Goal: Information Seeking & Learning: Compare options

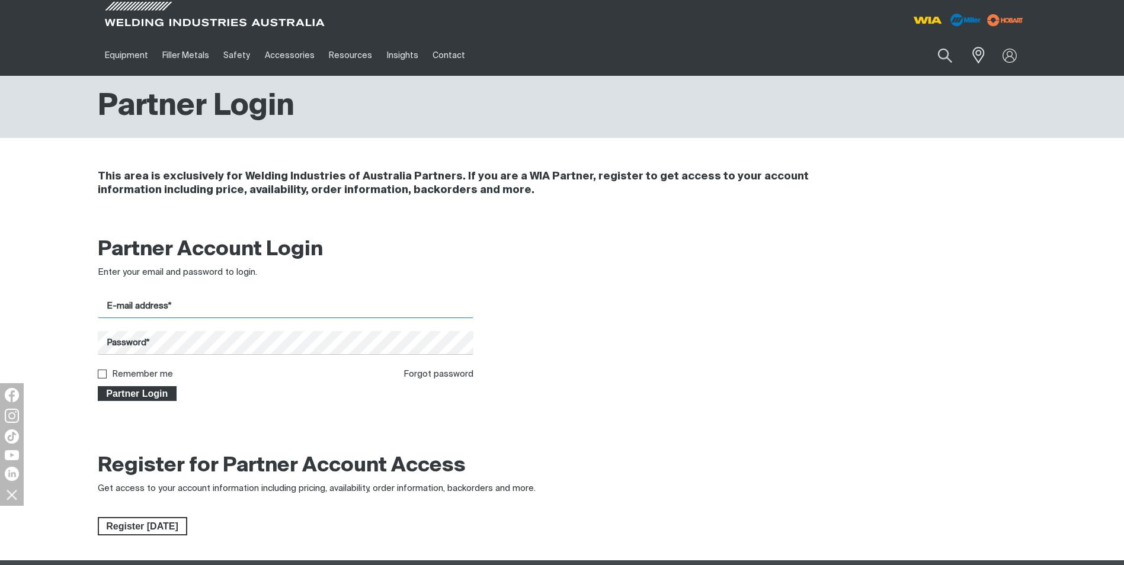
type input "[EMAIL_ADDRESS][DOMAIN_NAME]"
click at [154, 395] on span "Partner Login" at bounding box center [137, 393] width 77 height 15
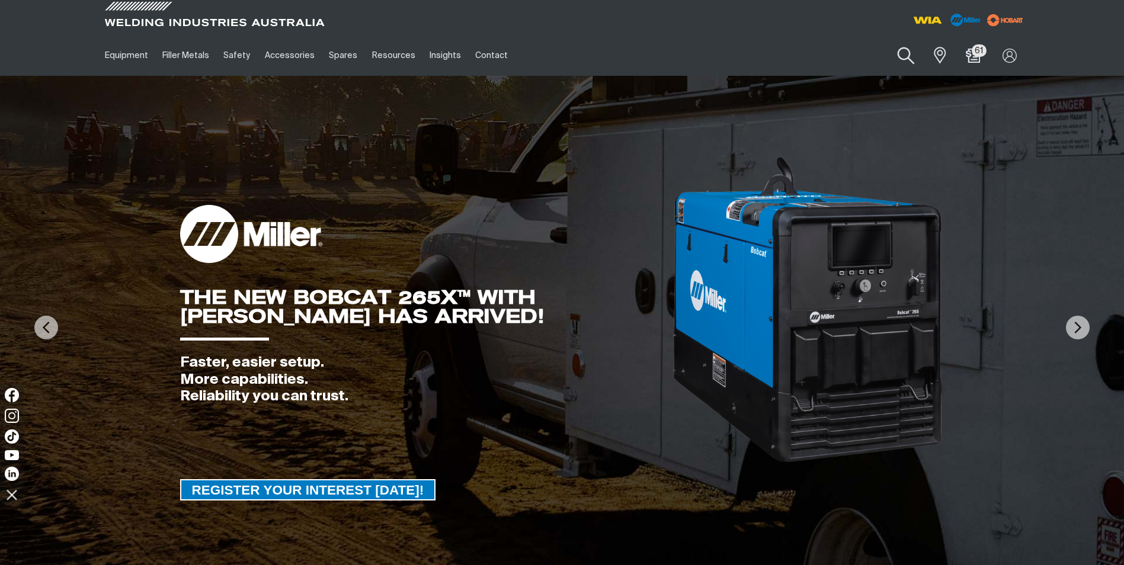
click at [901, 55] on button "Search products" at bounding box center [906, 56] width 48 height 34
click at [828, 55] on input "Search" at bounding box center [834, 55] width 183 height 27
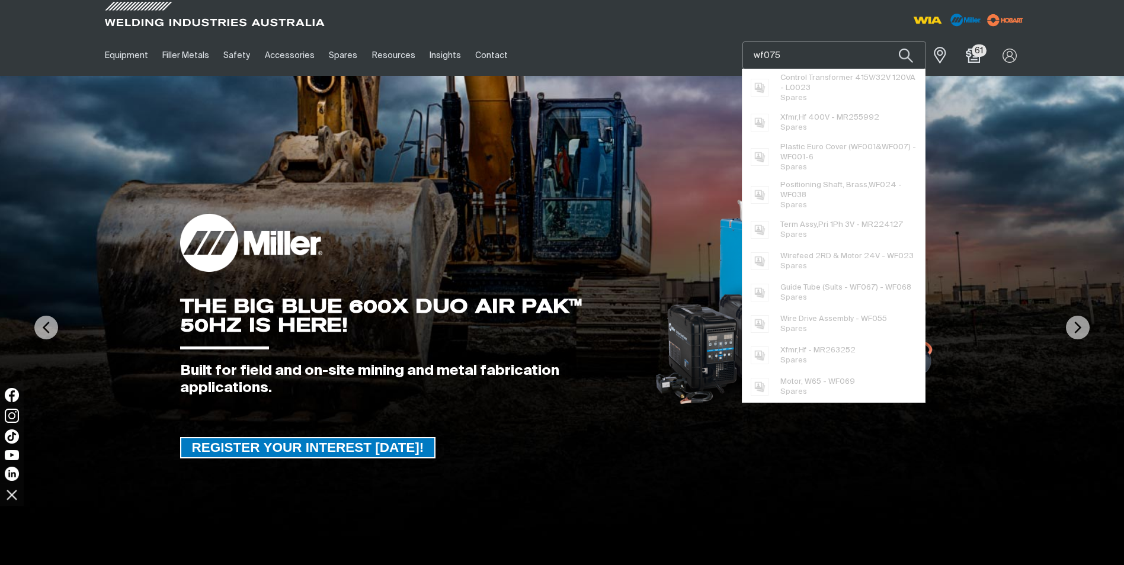
click at [886, 41] on button "Search products" at bounding box center [906, 55] width 40 height 28
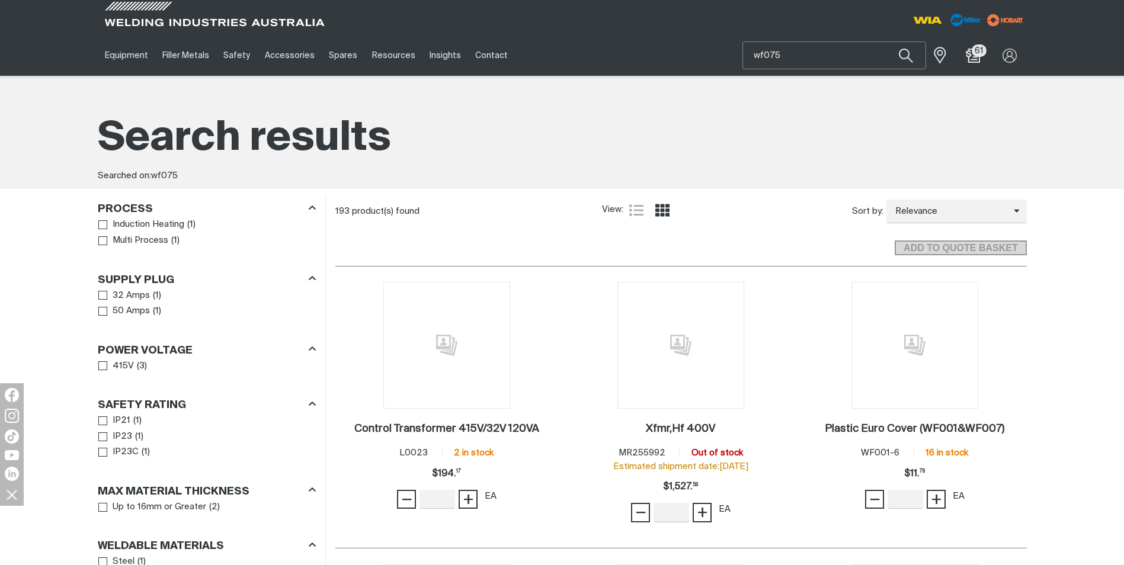
click at [801, 59] on input "wf075" at bounding box center [834, 55] width 183 height 27
type input "wf074"
click at [807, 79] on span "Drive Roller - 1.2/1.6mm (W65) Knurled 'V' - WF074" at bounding box center [848, 83] width 136 height 20
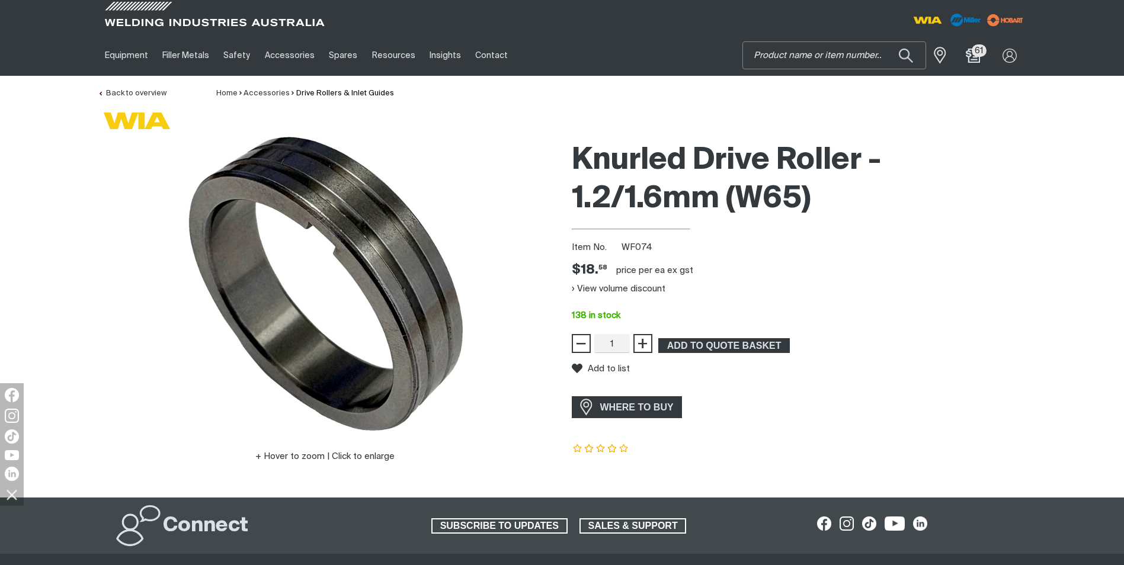
click at [786, 58] on input "Search" at bounding box center [834, 55] width 183 height 27
type input "wf070"
click at [805, 85] on span "Drive Roller - 0.9/1.2mm (W65) Solid 'V' Groove - WF070" at bounding box center [848, 83] width 136 height 20
